Goal: Information Seeking & Learning: Learn about a topic

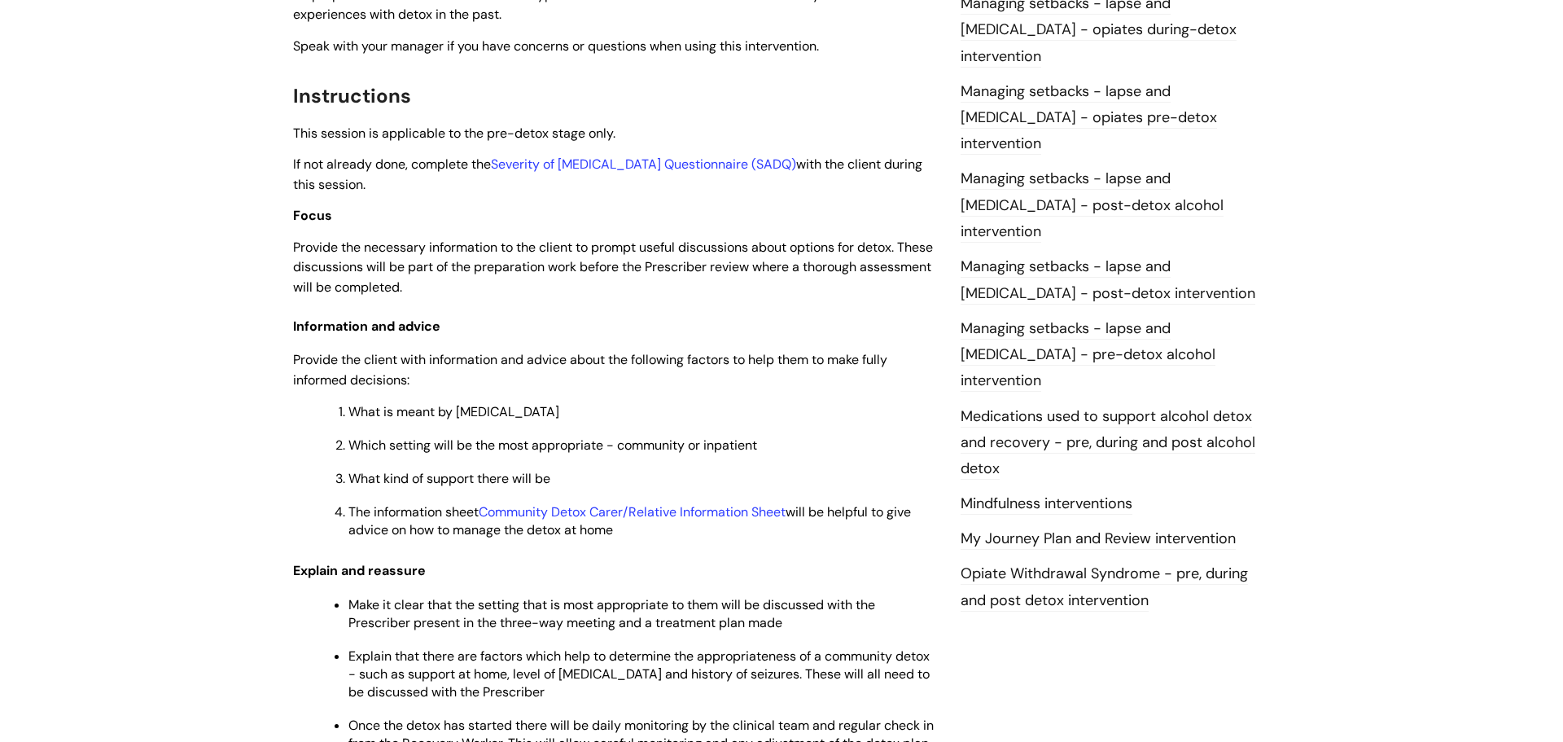
scroll to position [1502, 0]
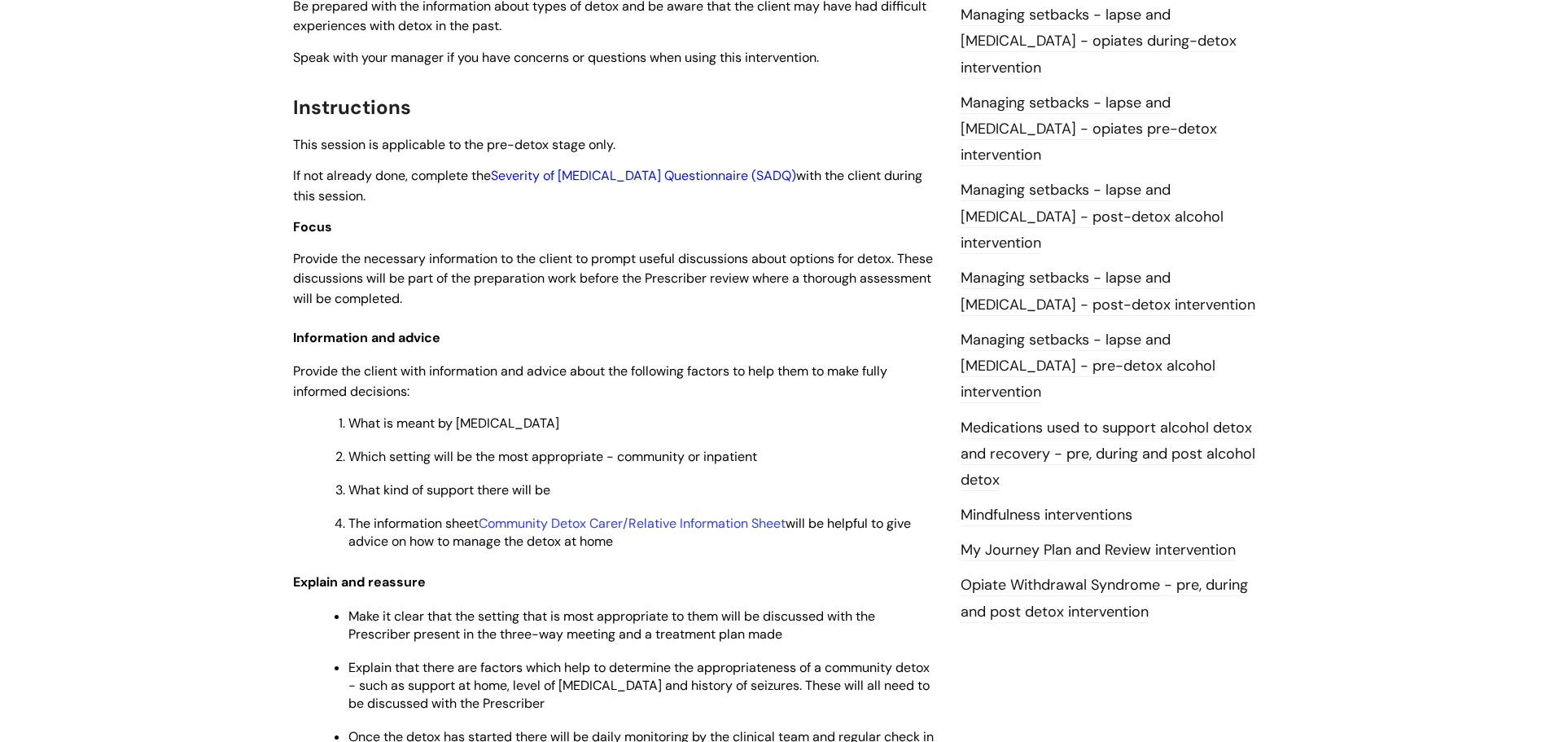
click at [784, 178] on link "Severity of Alcohol Dependence Questionnaire (SADQ)" at bounding box center [643, 175] width 305 height 17
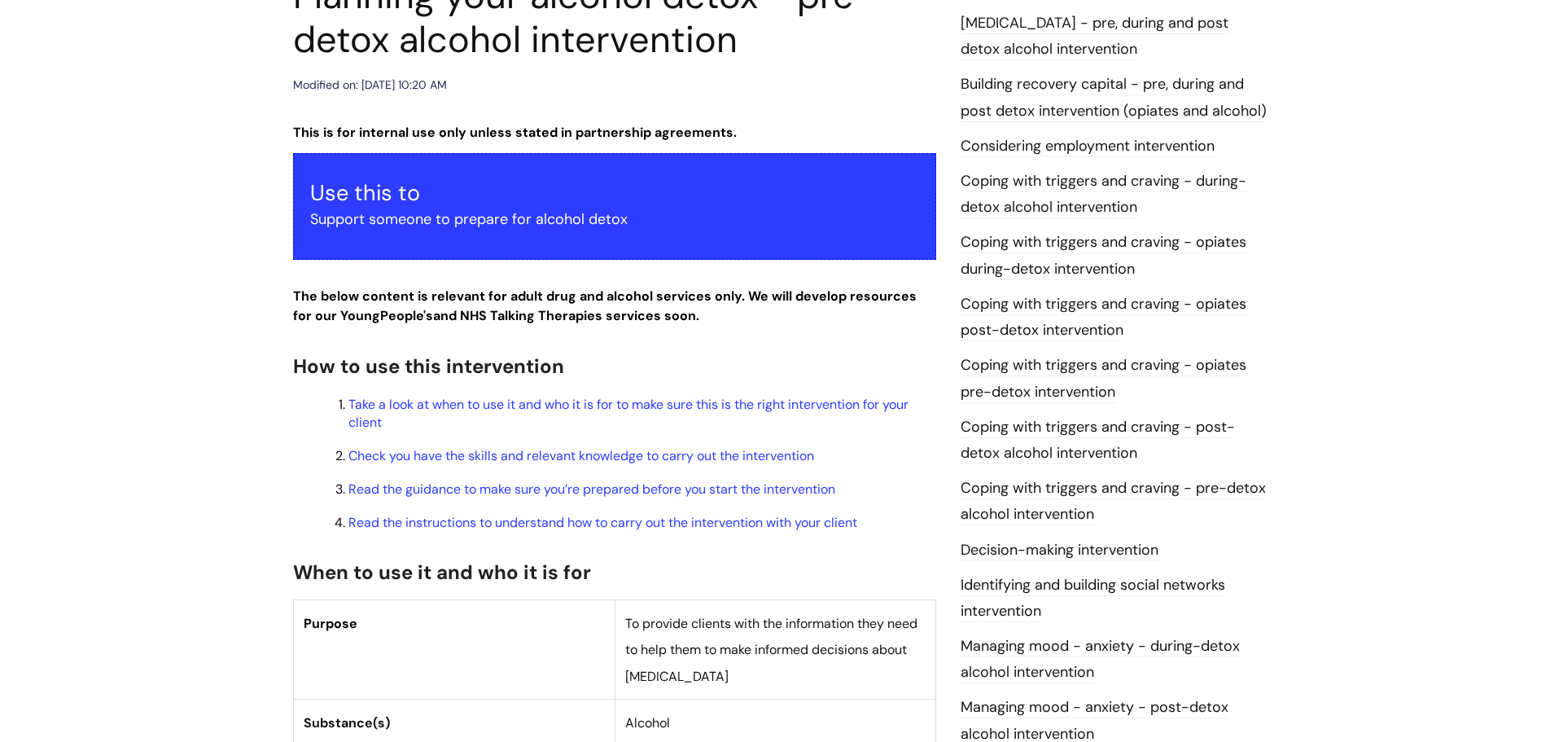
scroll to position [244, 0]
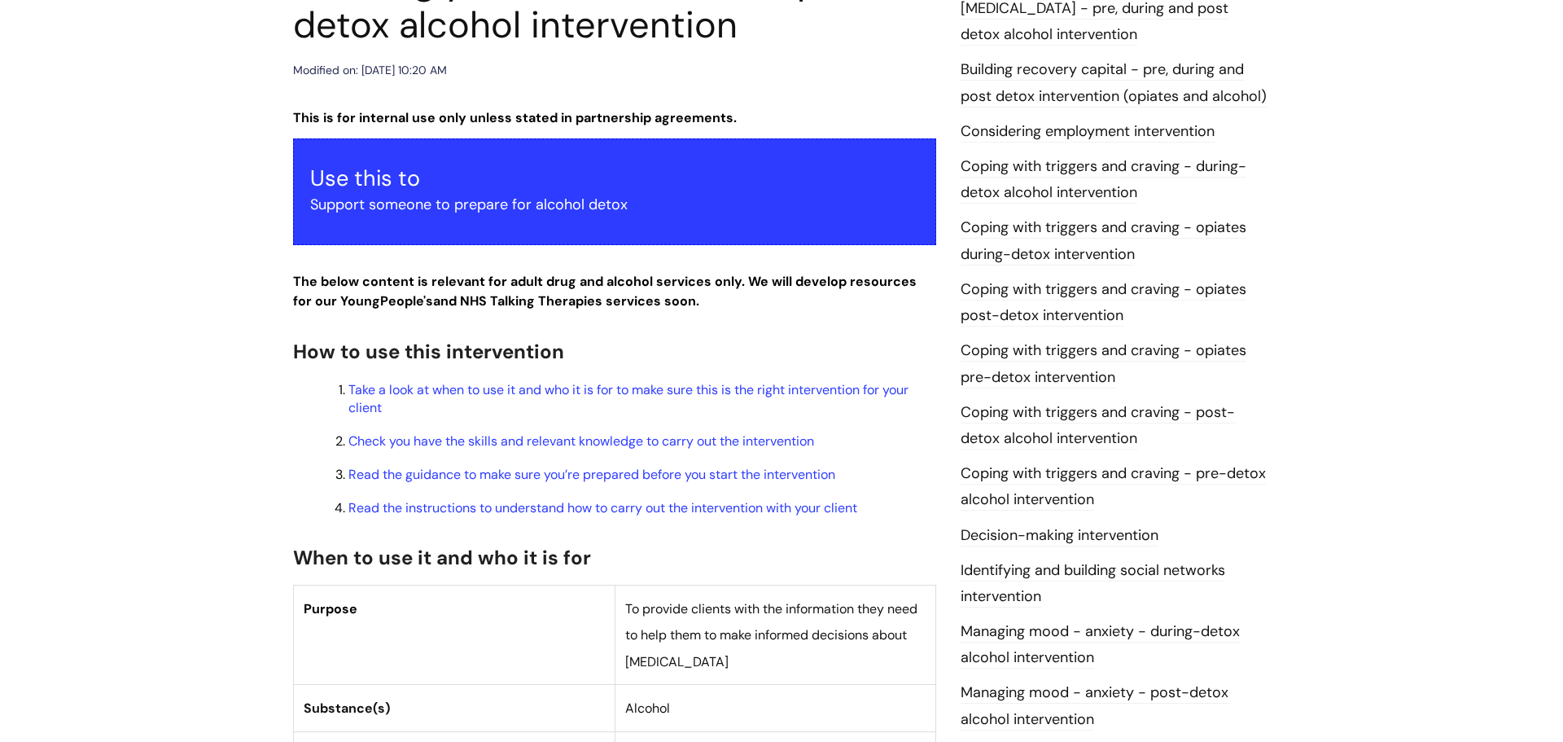
scroll to position [440, 0]
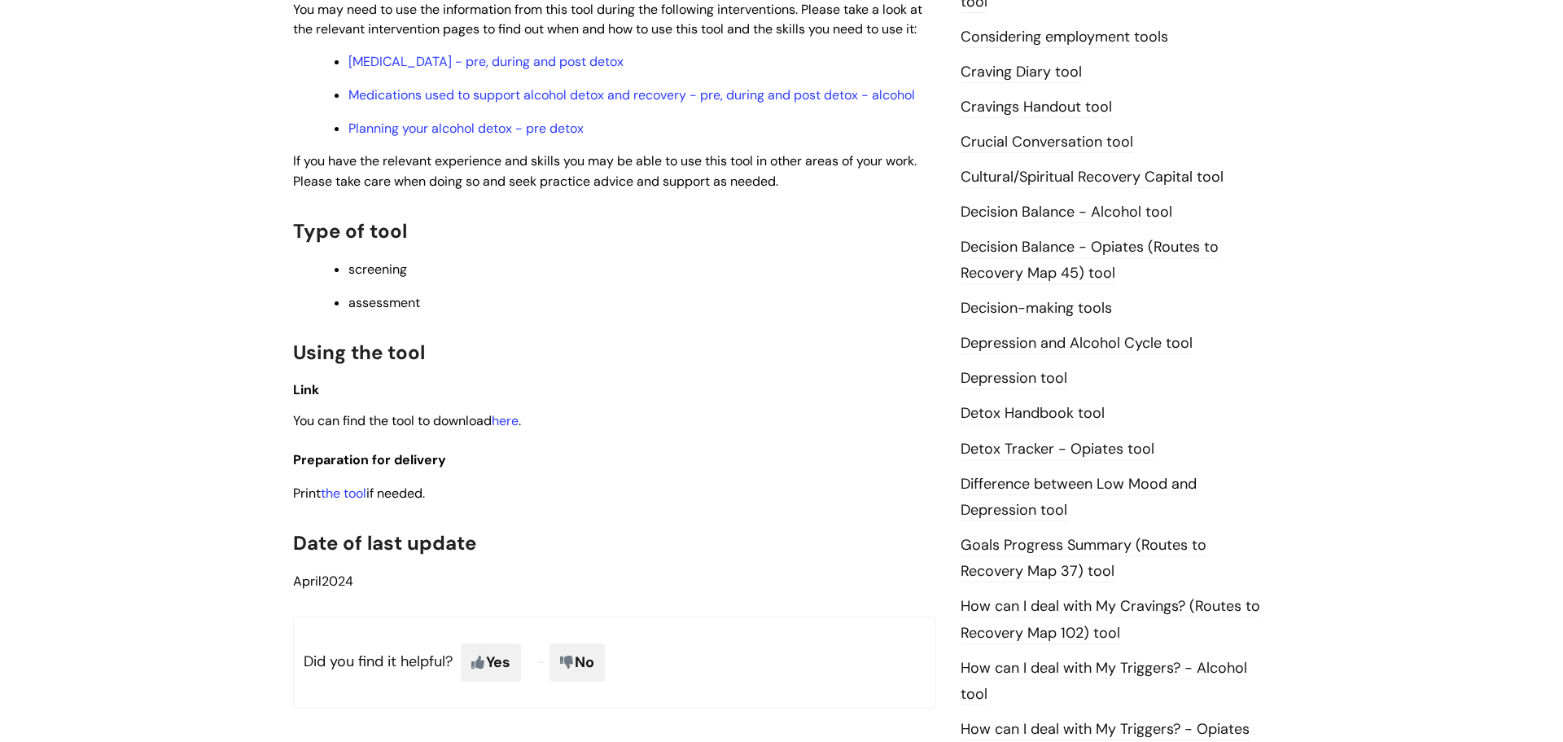
scroll to position [353, 0]
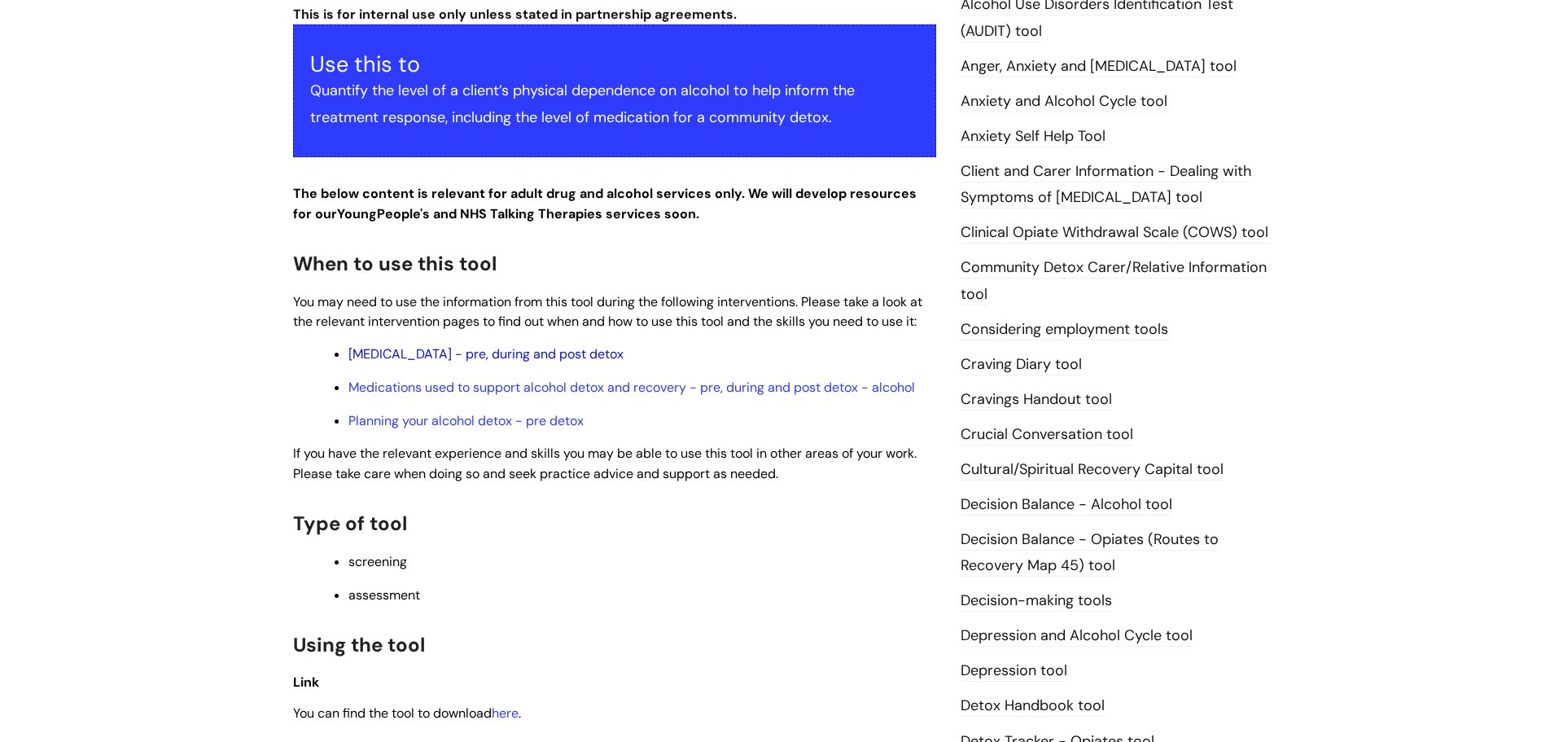
click at [614, 353] on link "Alcohol Withdrawal Syndrome - pre, during and post detox" at bounding box center [486, 353] width 275 height 17
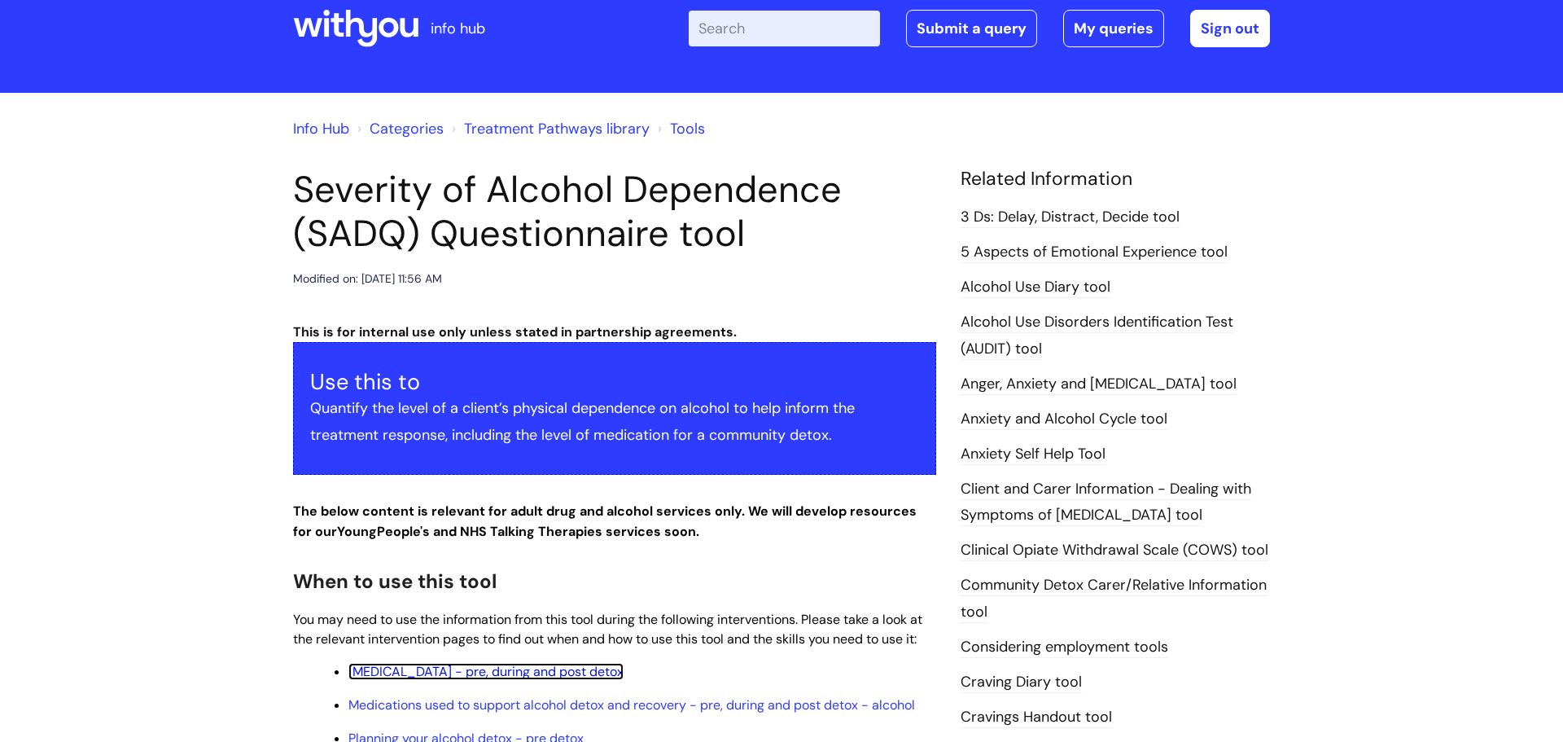
scroll to position [300, 0]
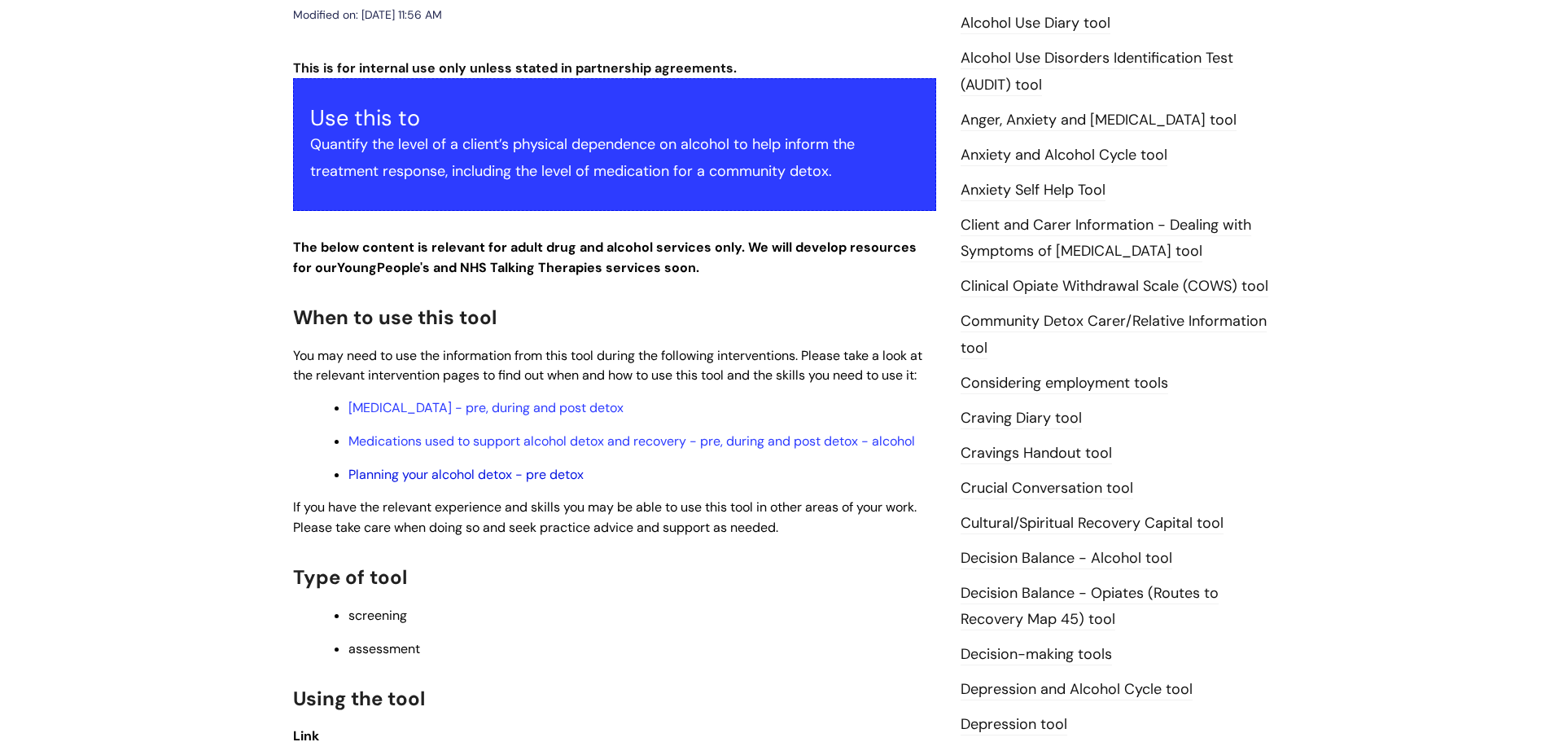
click at [541, 479] on link "Planning your alcohol detox - pre detox" at bounding box center [466, 474] width 235 height 17
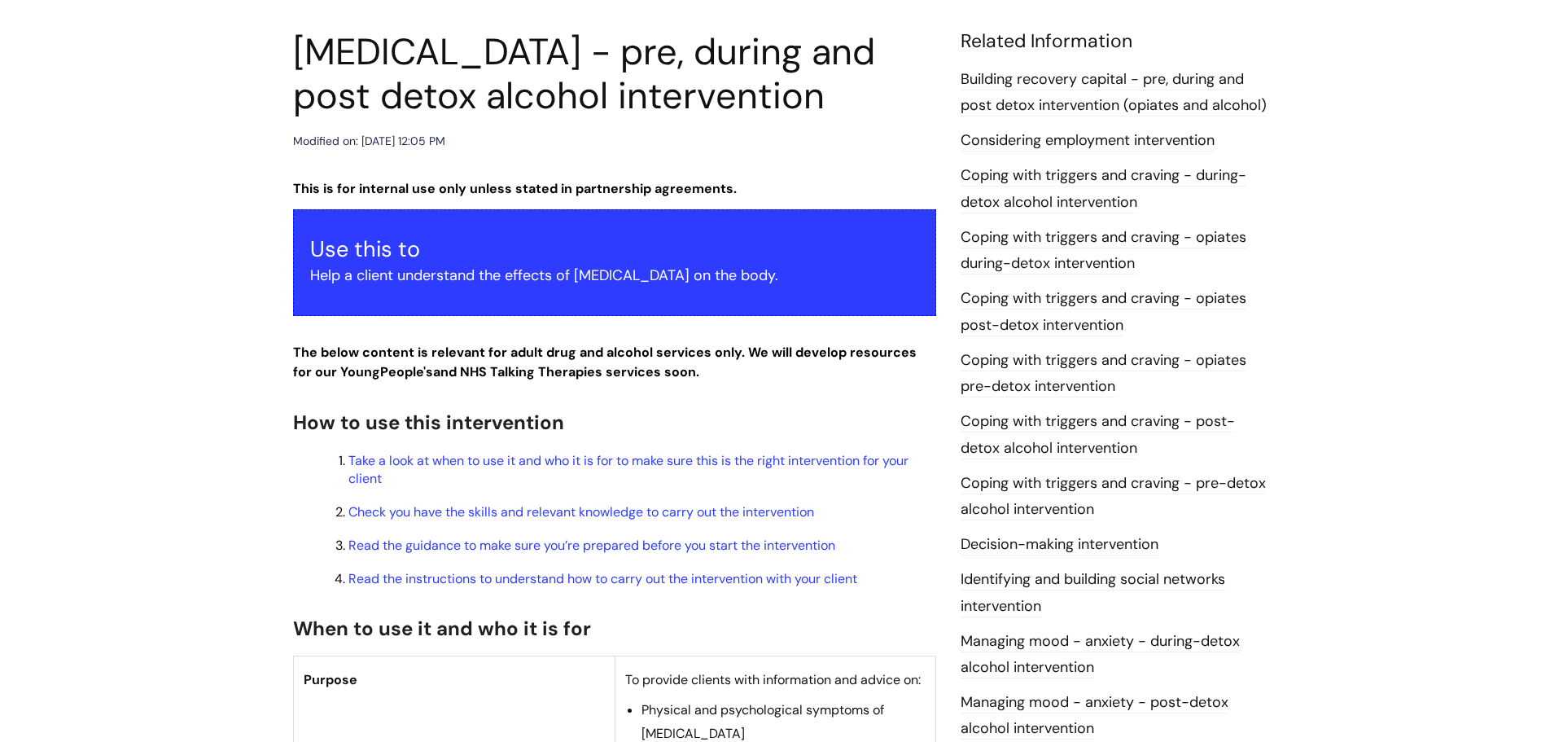
scroll to position [399, 0]
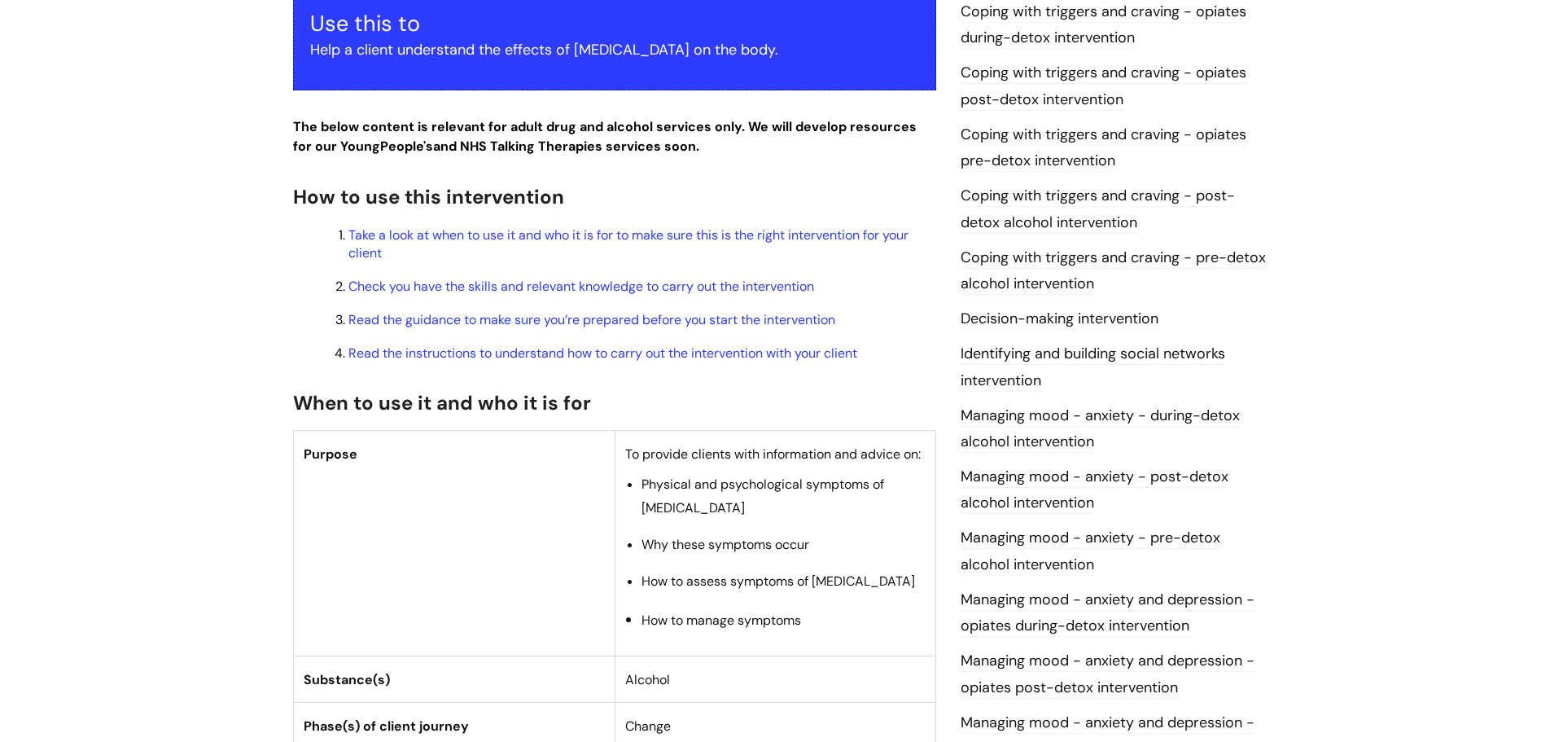
click at [605, 262] on li "Take a look at when to use it and who it is for to make sure this is the right …" at bounding box center [643, 243] width 588 height 38
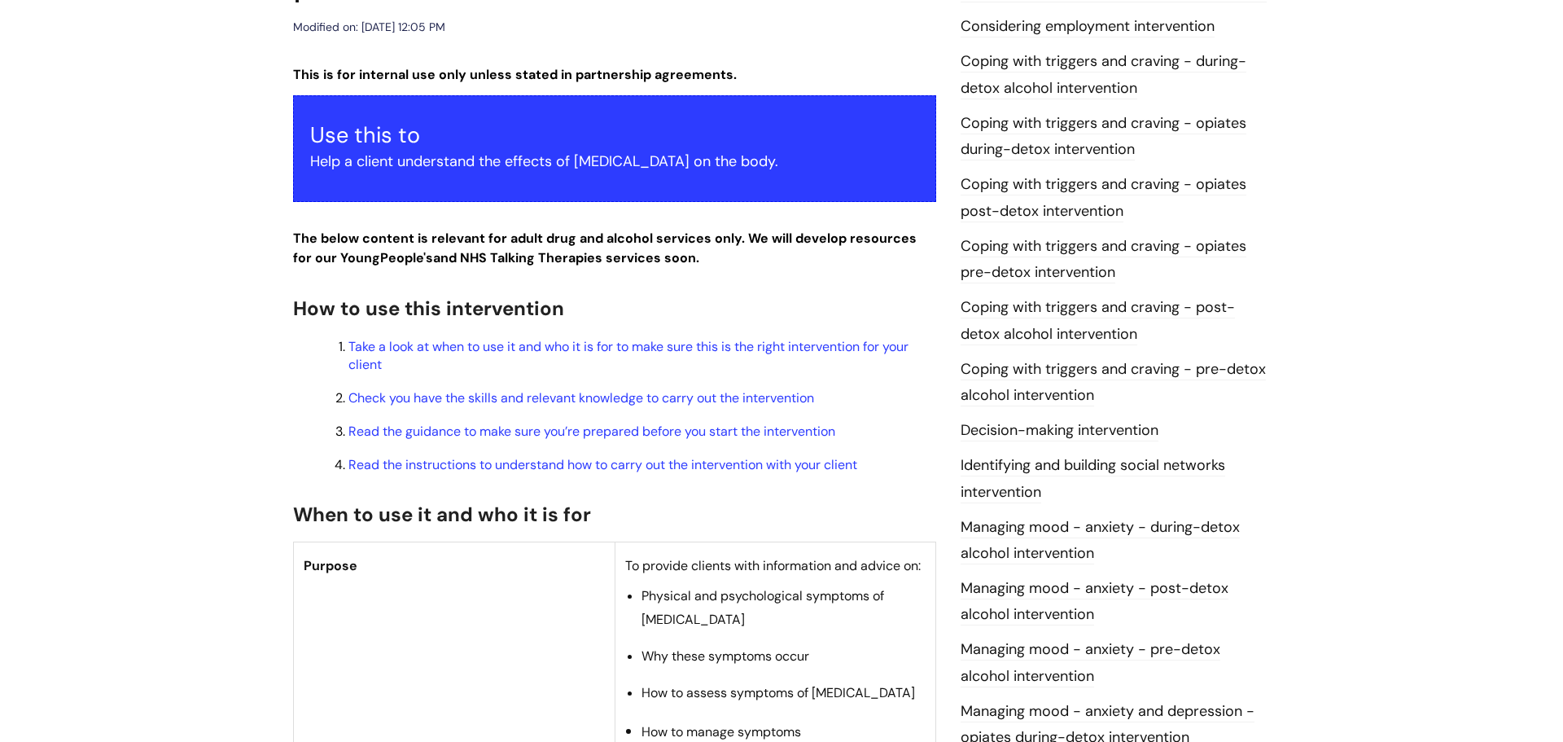
scroll to position [316, 0]
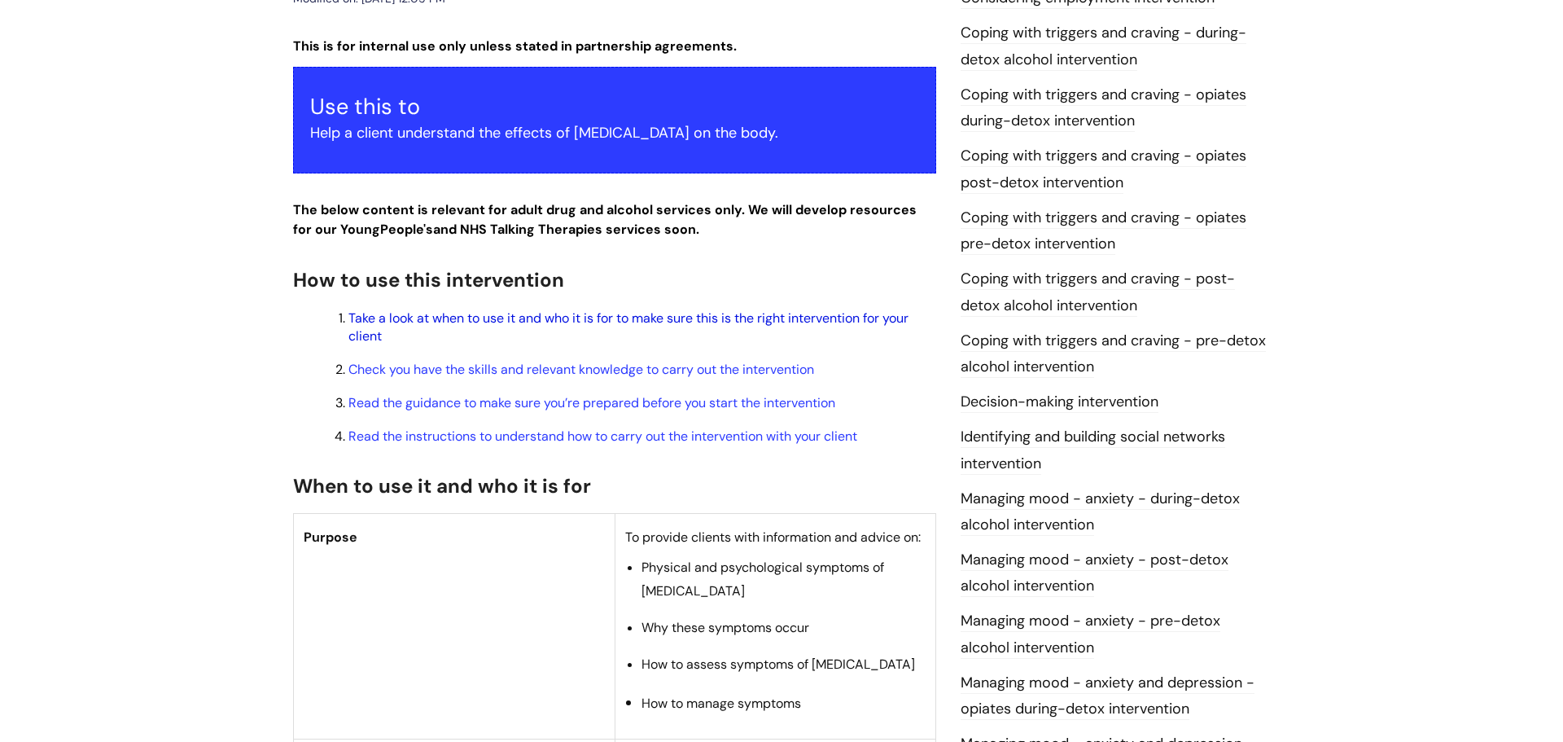
click at [511, 344] on link "Take a look at when to use it and who it is for to make sure this is the right …" at bounding box center [629, 326] width 560 height 35
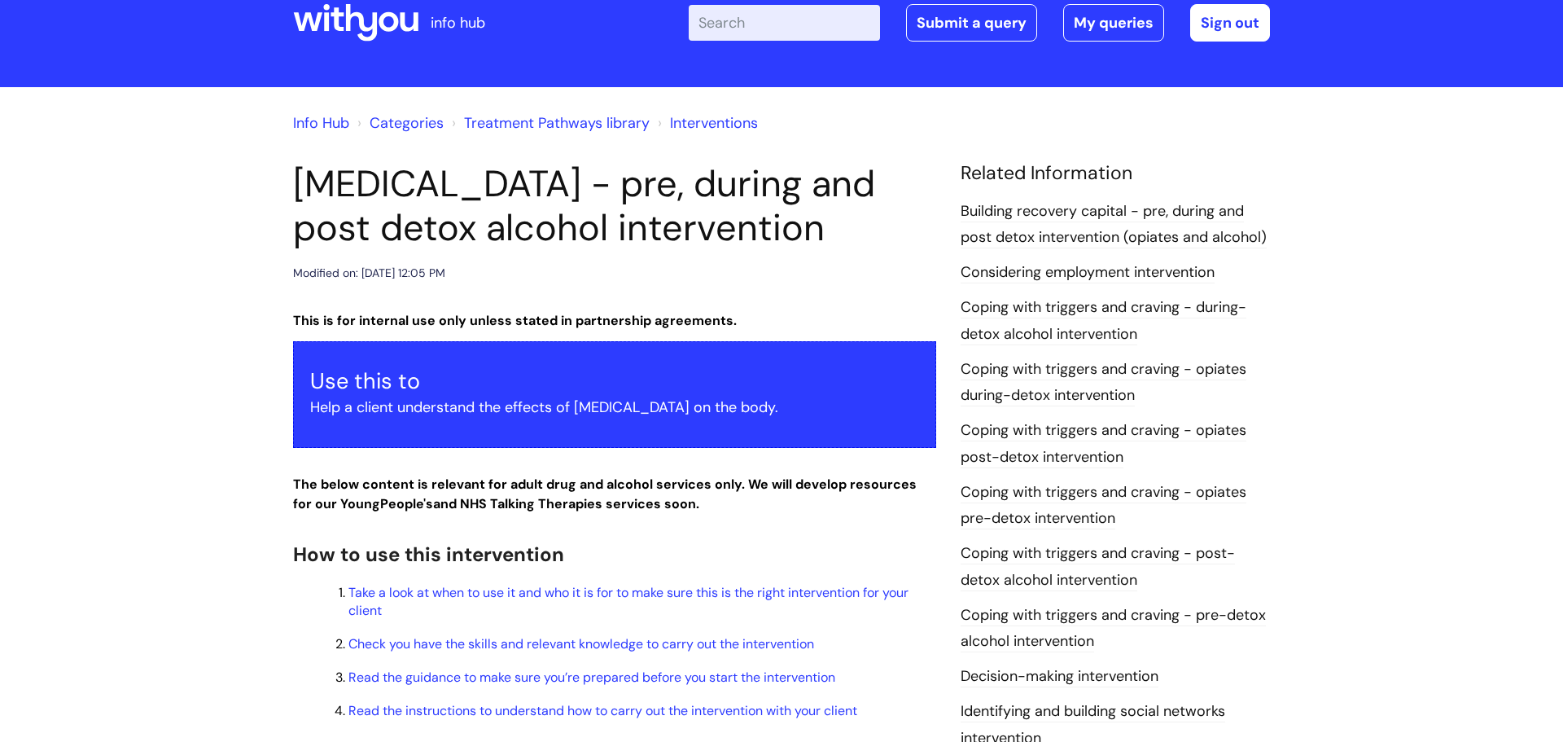
scroll to position [140, 0]
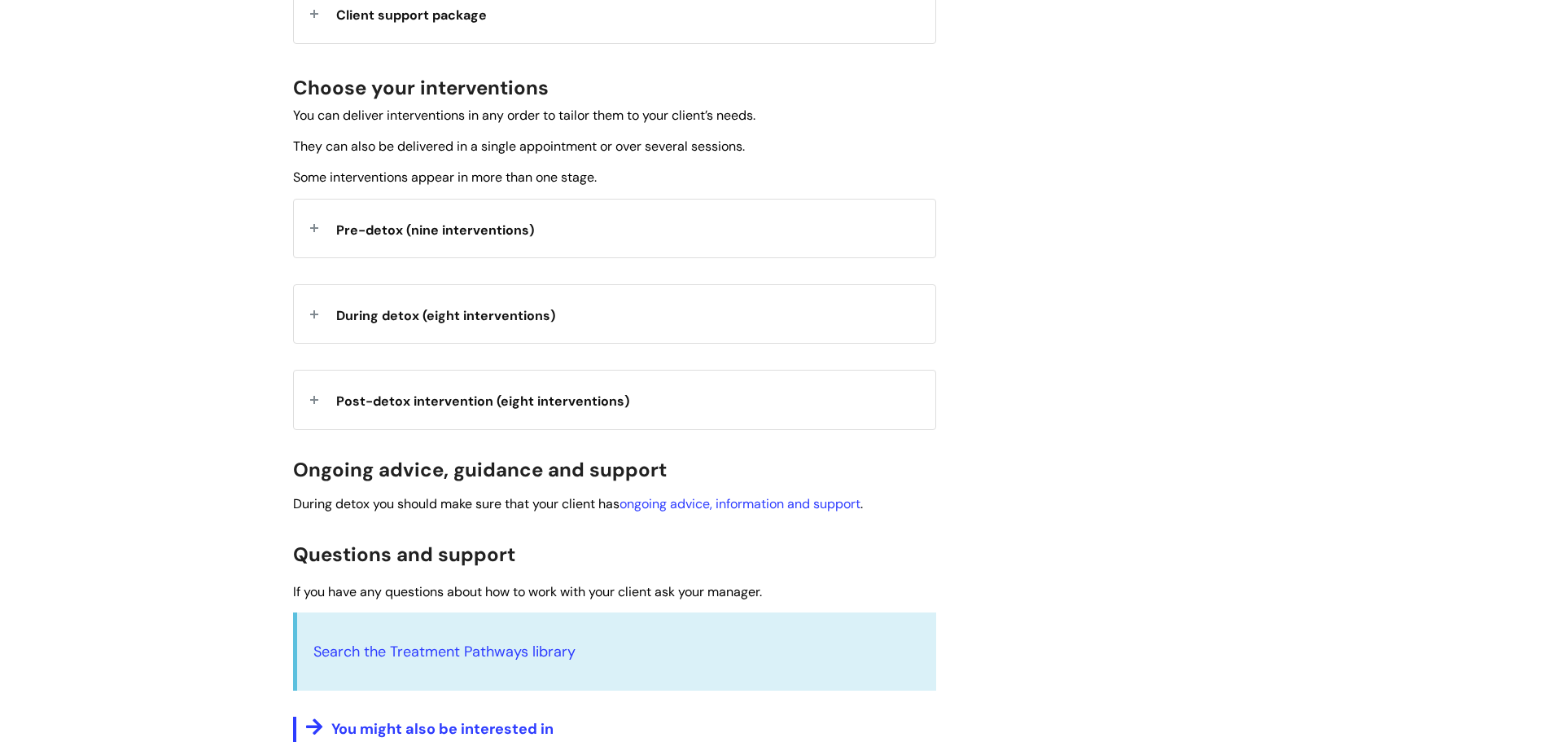
scroll to position [547, 0]
click at [350, 220] on span "Pre-detox (nine interventions)" at bounding box center [435, 228] width 198 height 17
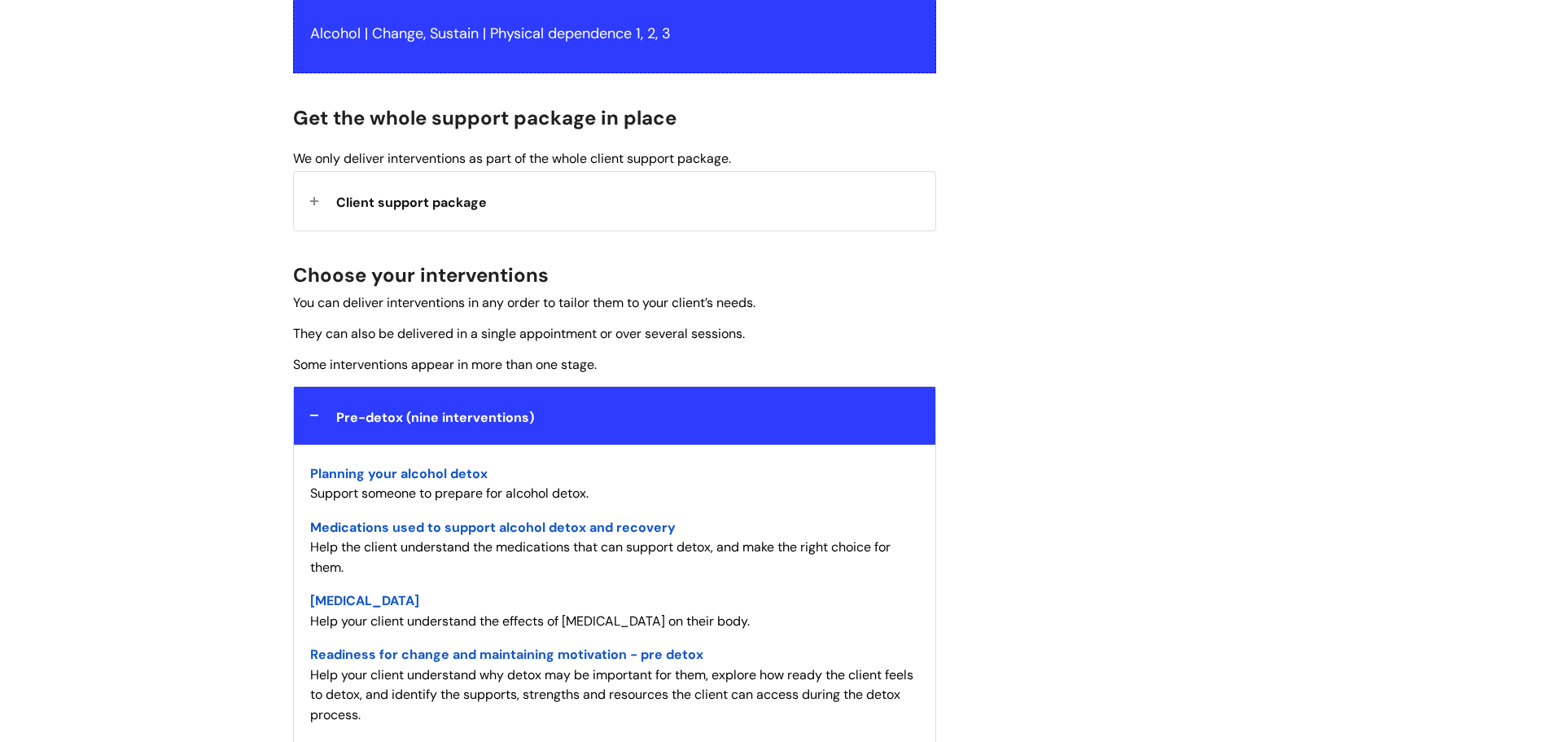
scroll to position [347, 0]
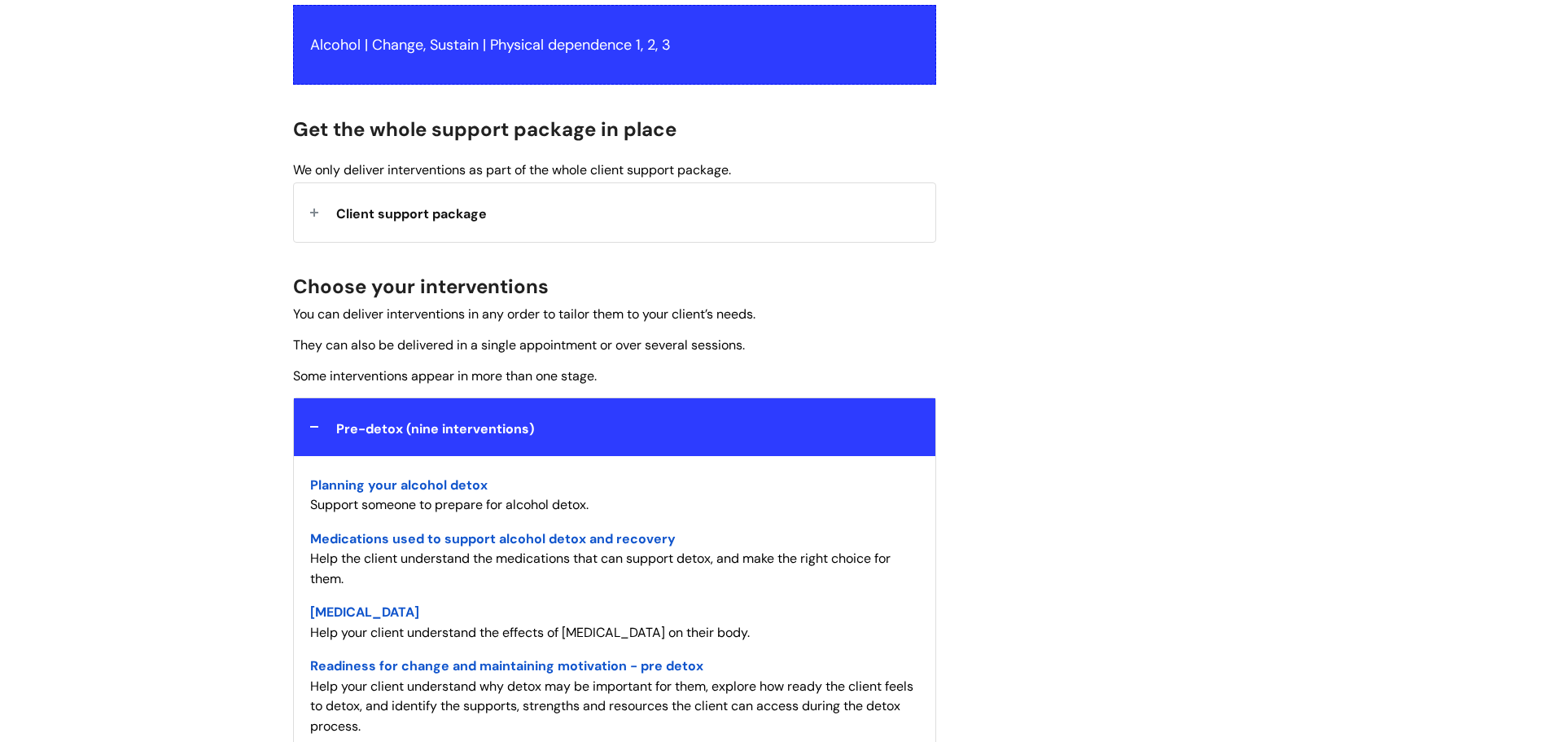
click at [384, 208] on span "Client support package" at bounding box center [411, 213] width 151 height 17
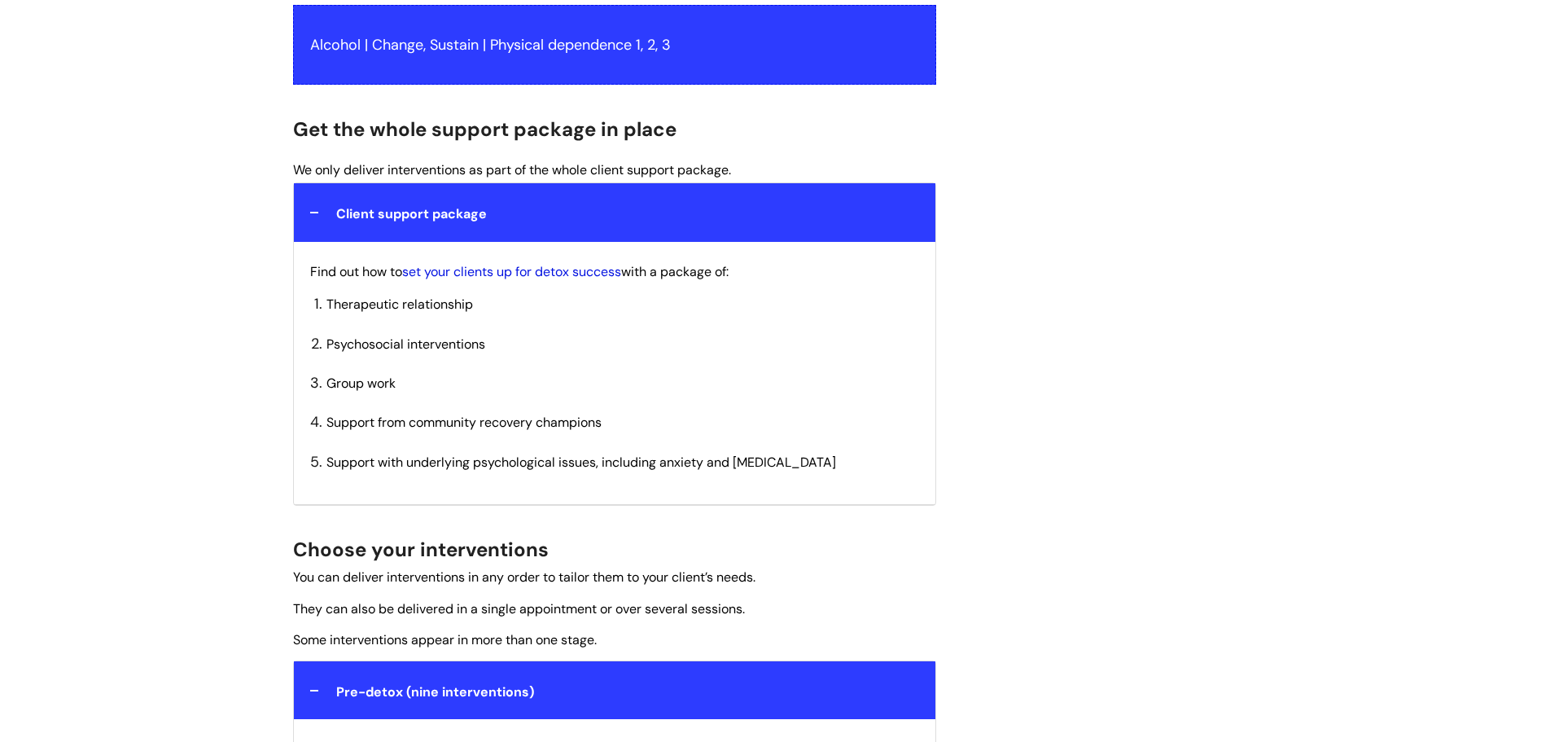
click at [594, 272] on link "set your clients up for detox success" at bounding box center [511, 271] width 219 height 17
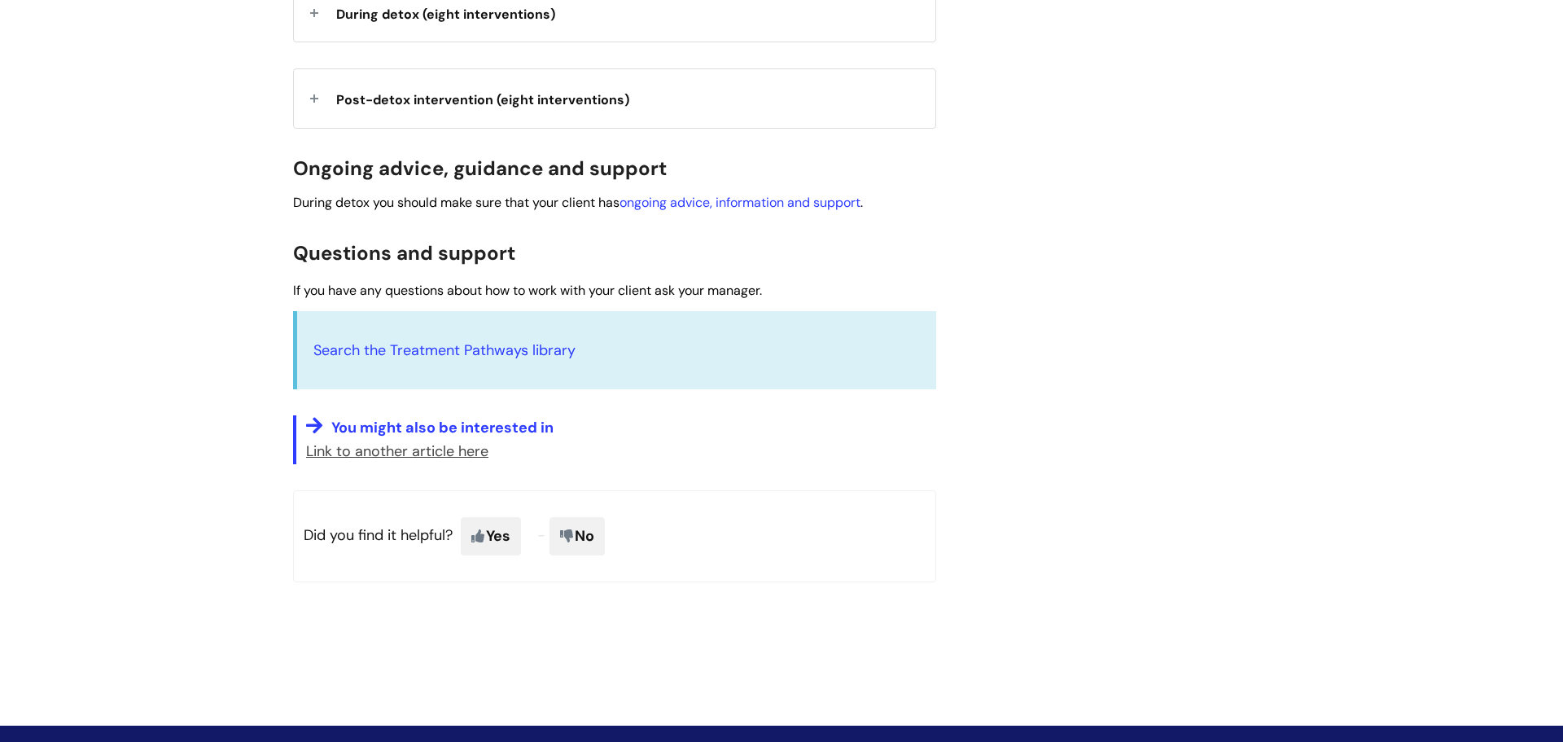
scroll to position [864, 0]
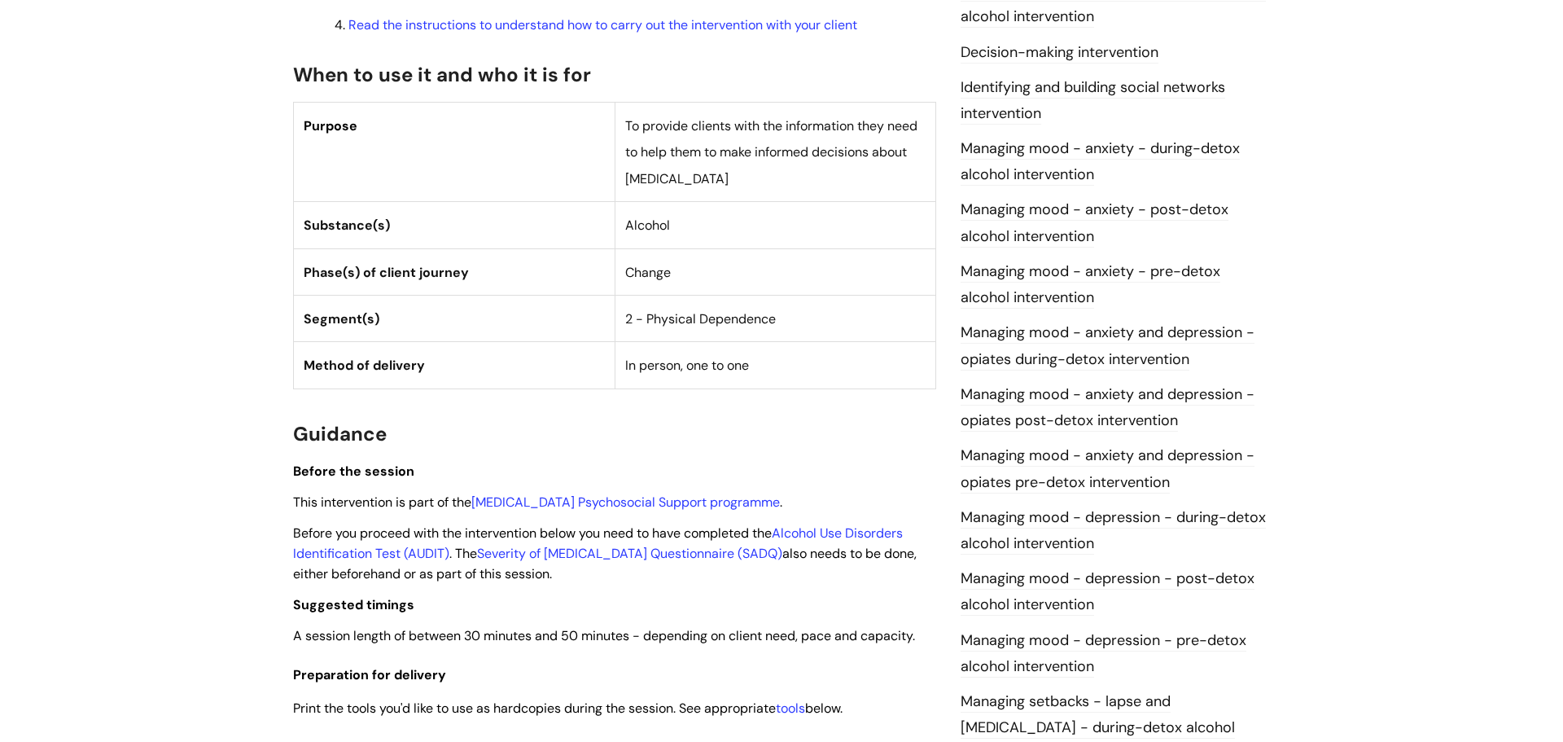
scroll to position [739, 0]
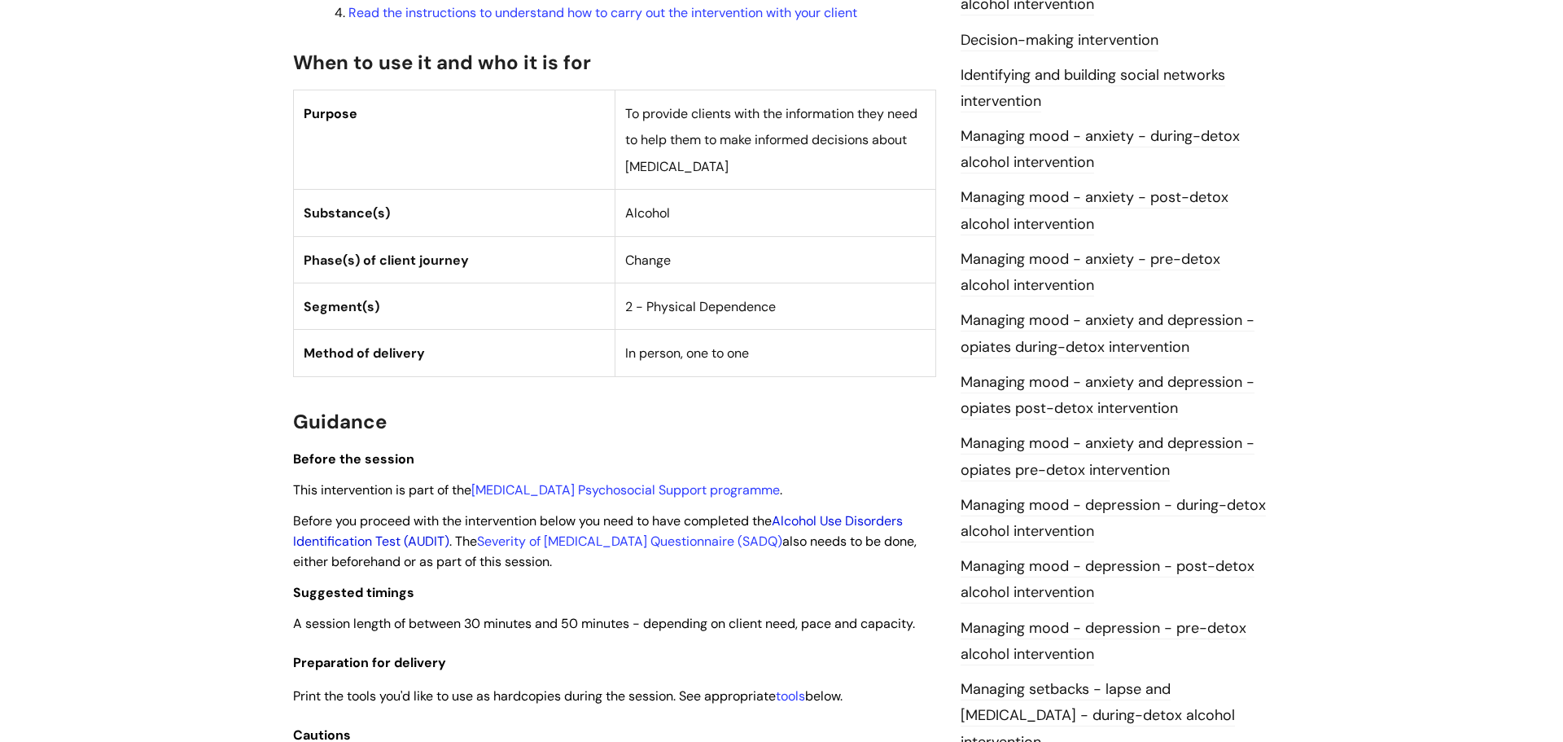
click at [377, 541] on link "Alcohol Use Disorders Identification Test (AUDIT)" at bounding box center [598, 530] width 610 height 37
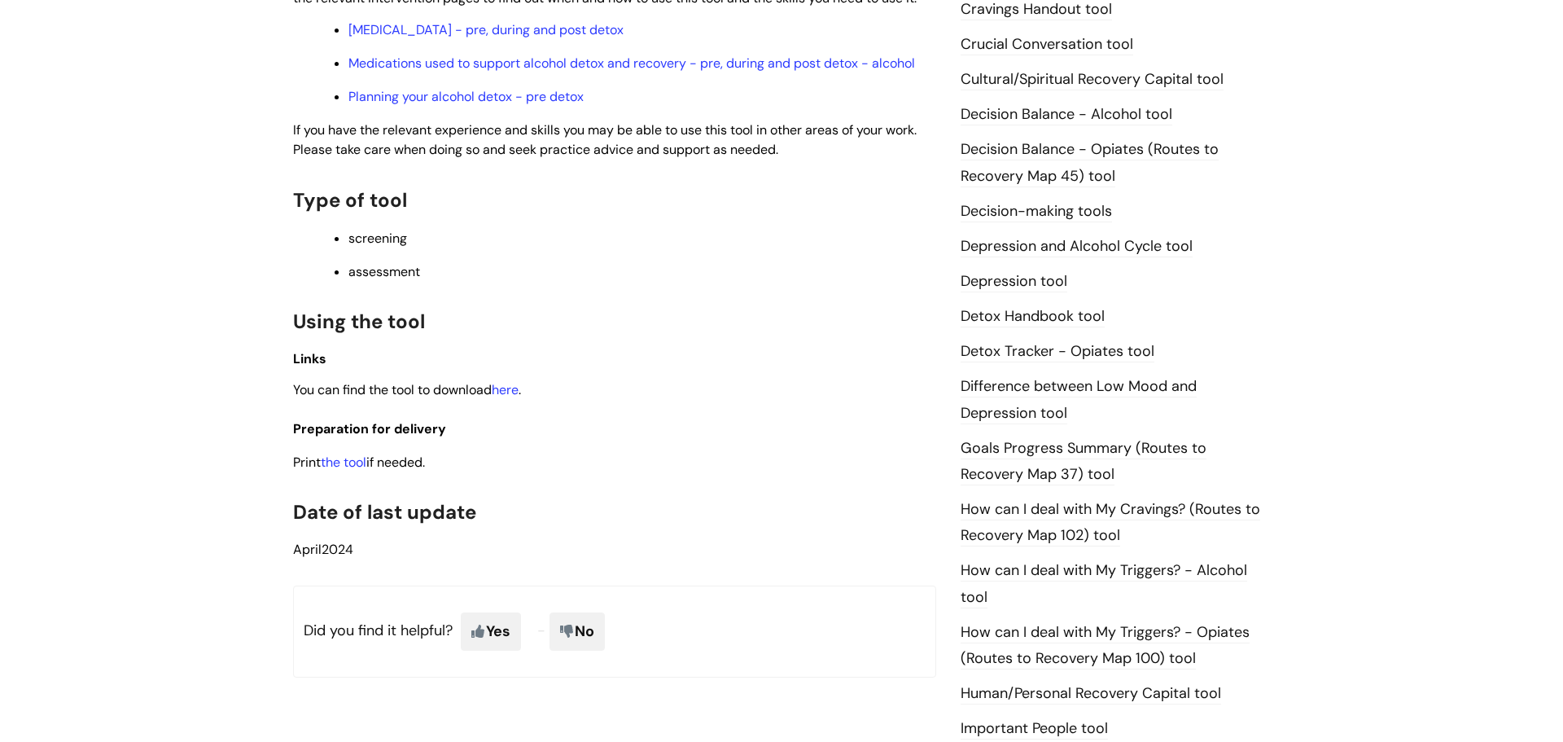
scroll to position [695, 0]
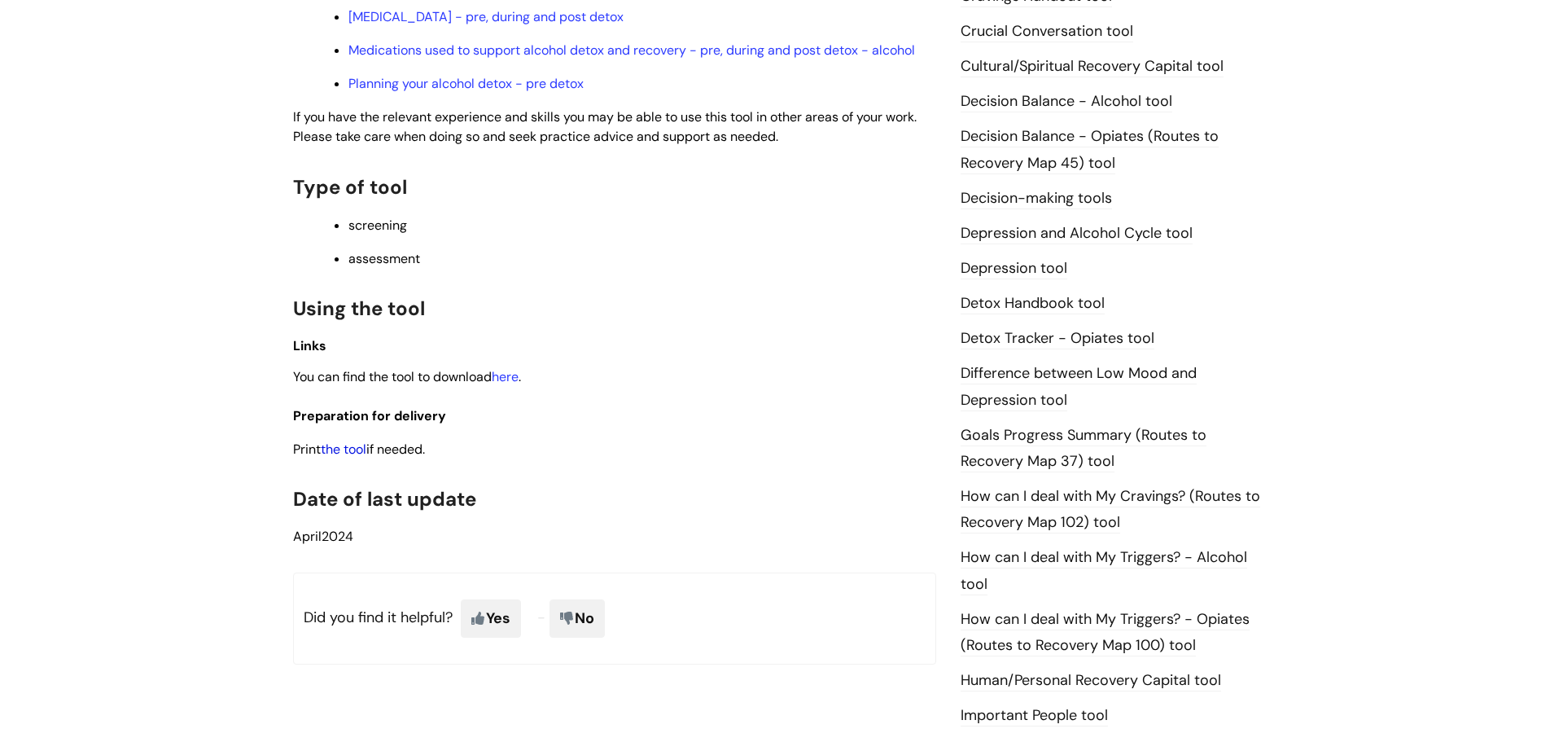
click at [357, 454] on link "the tool" at bounding box center [344, 449] width 46 height 17
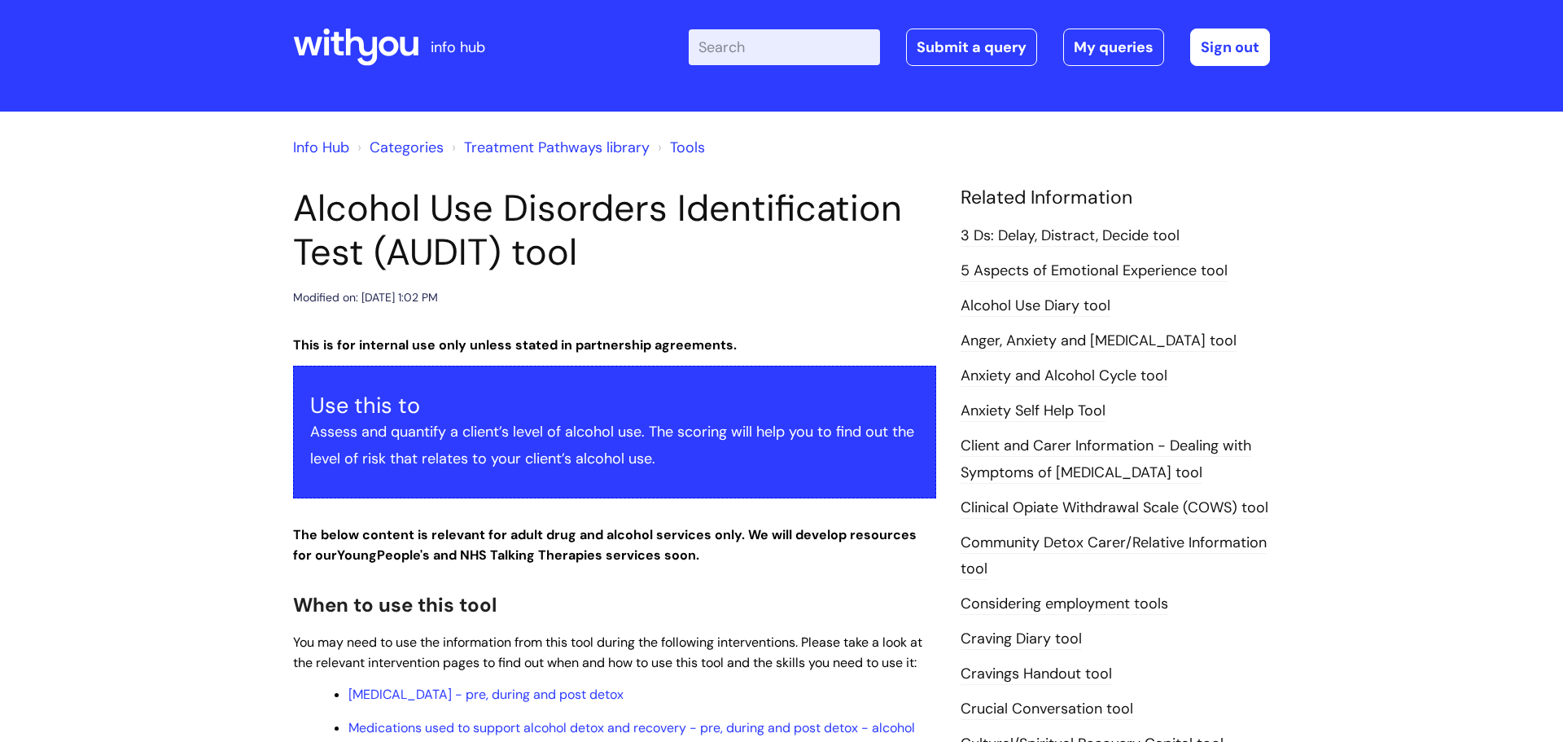
scroll to position [15, 0]
